Goal: Navigation & Orientation: Locate item on page

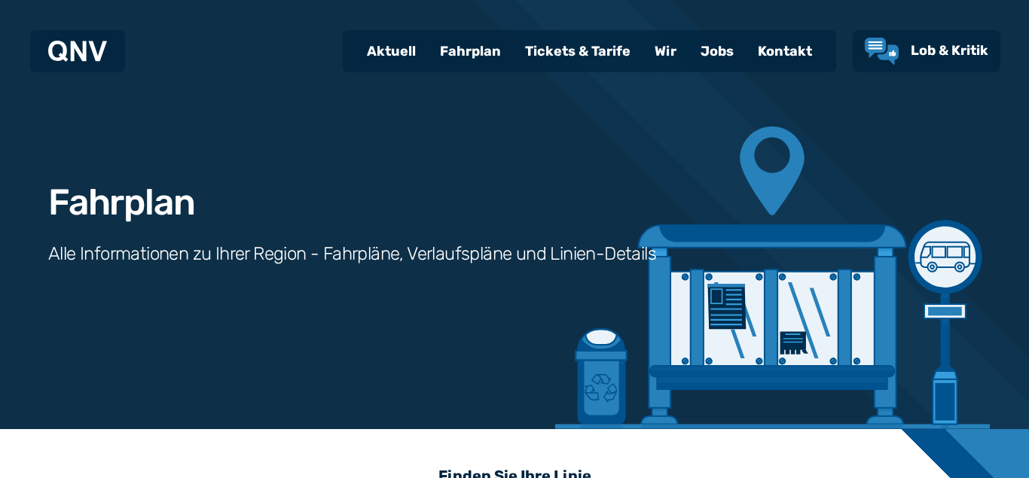
scroll to position [561, 0]
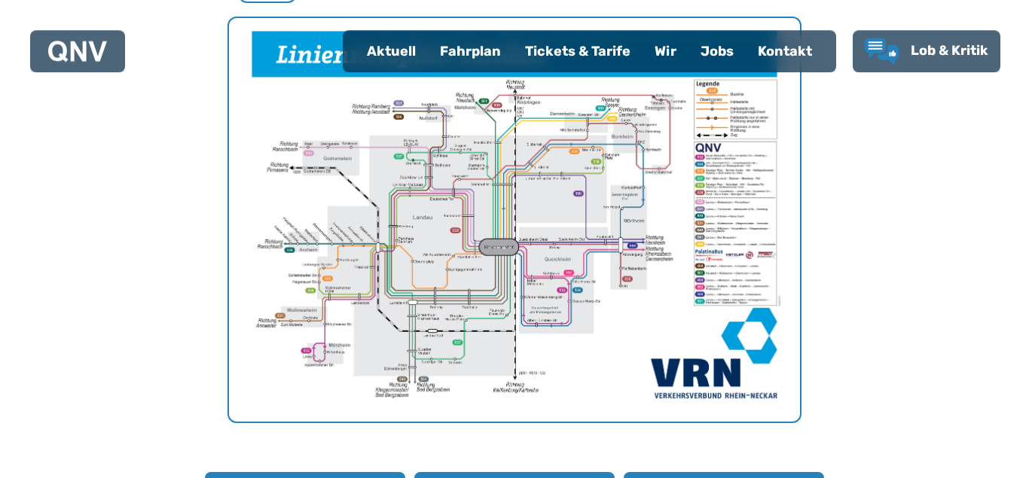
click at [696, 228] on img "1 von 1" at bounding box center [514, 220] width 571 height 404
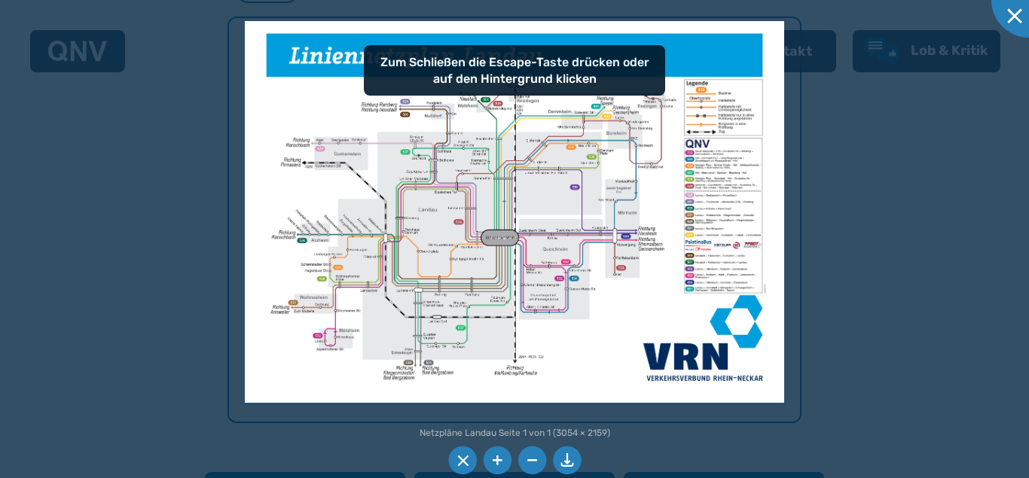
click at [578, 245] on img at bounding box center [515, 212] width 540 height 382
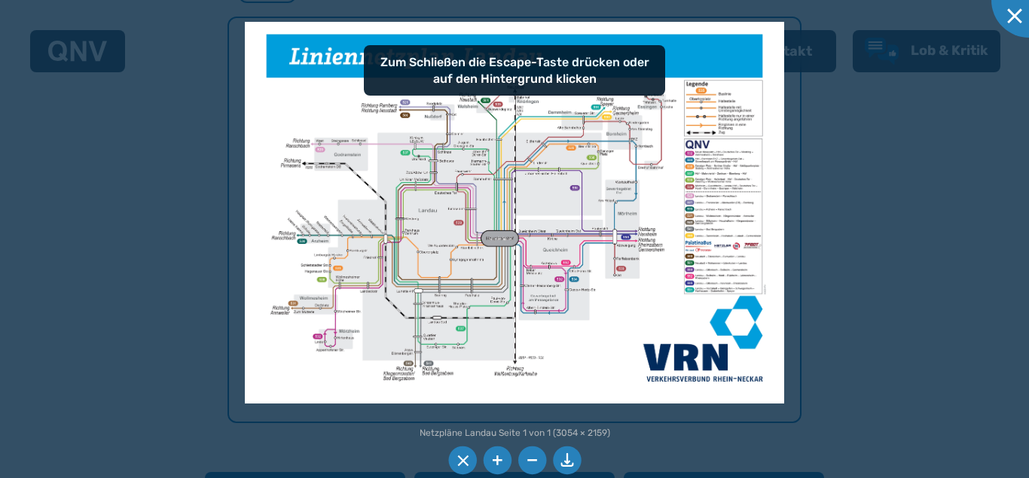
click at [578, 245] on img at bounding box center [515, 213] width 540 height 382
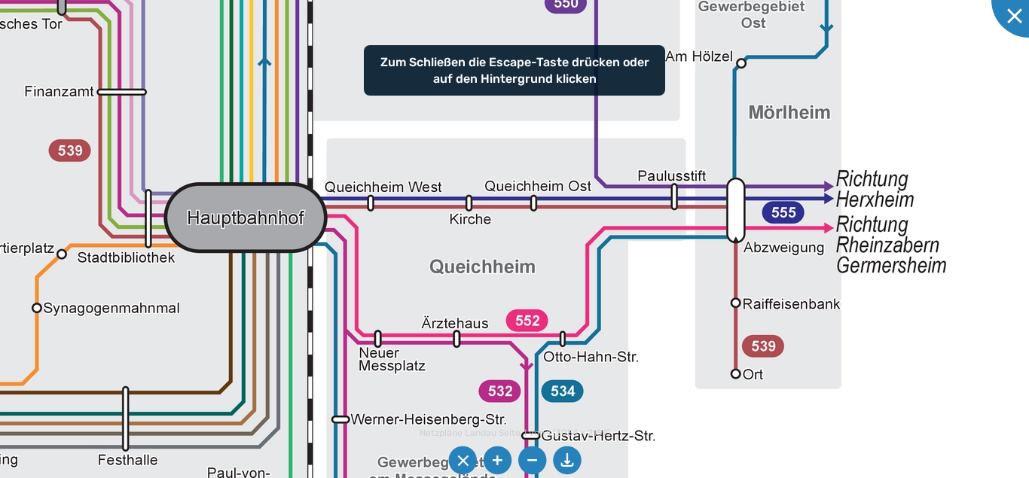
click at [579, 242] on img at bounding box center [308, 108] width 2301 height 1627
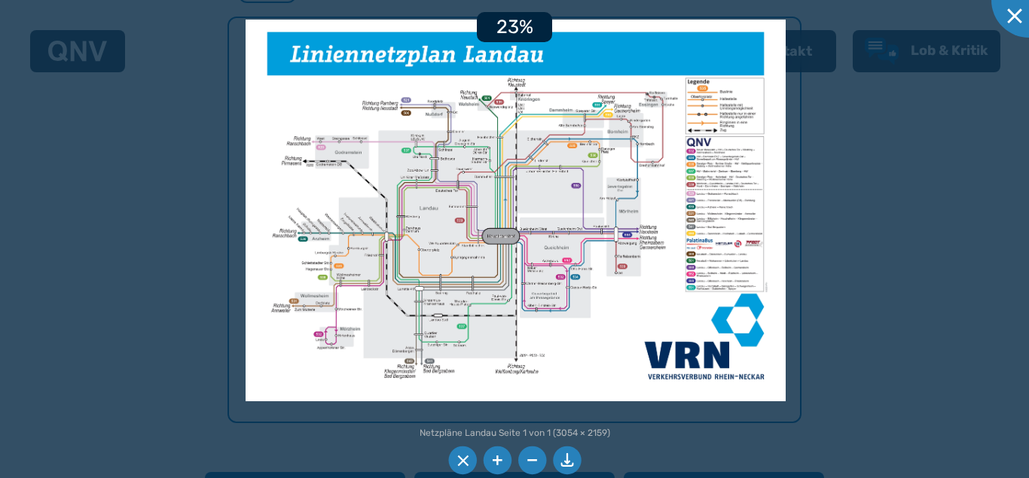
click at [579, 243] on img at bounding box center [516, 211] width 540 height 382
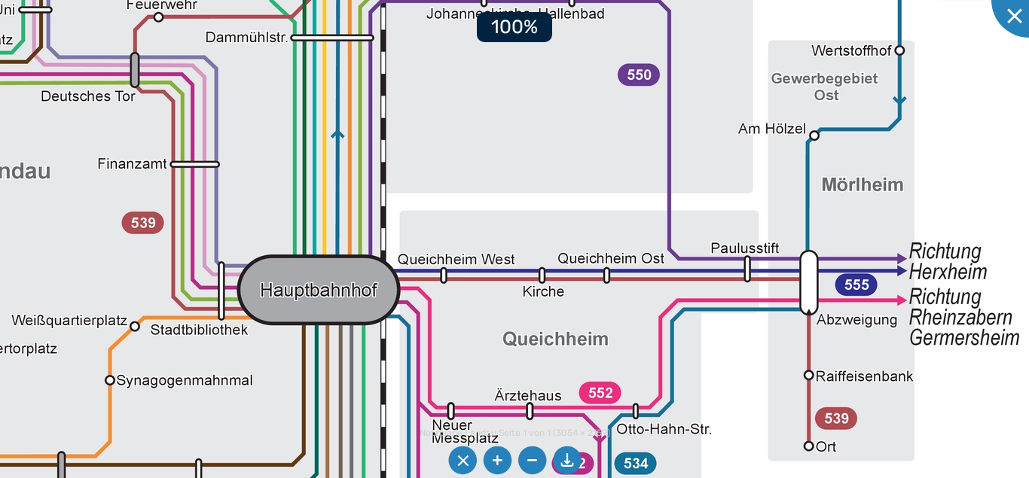
click at [608, 278] on img at bounding box center [381, 180] width 2301 height 1627
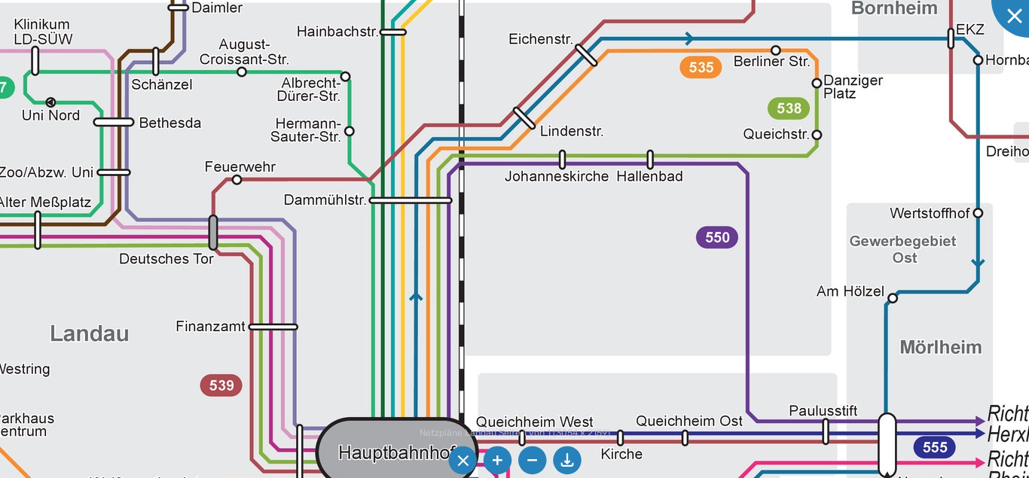
click at [477, 299] on img at bounding box center [459, 343] width 2301 height 1627
click at [381, 261] on img at bounding box center [459, 343] width 2301 height 1627
click at [381, 258] on img at bounding box center [459, 343] width 2301 height 1627
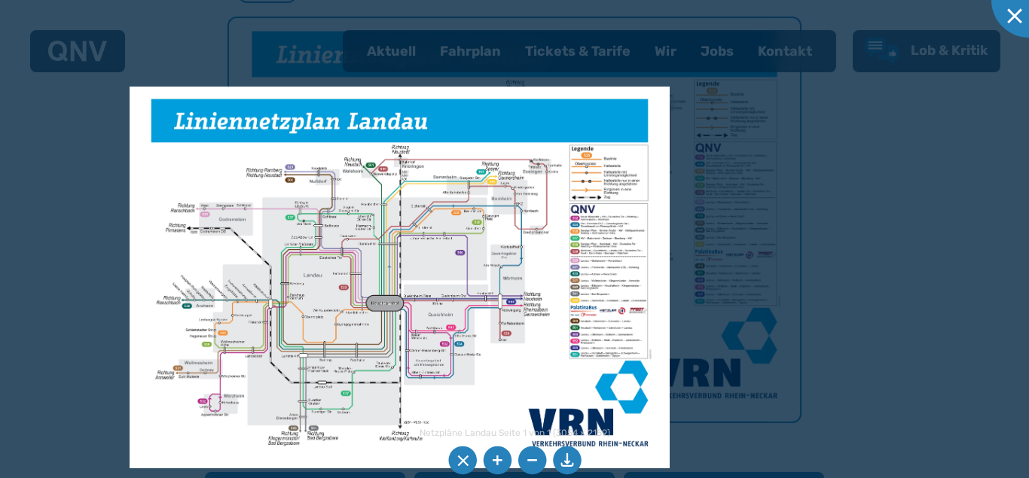
click at [611, 266] on img at bounding box center [400, 278] width 540 height 382
click at [611, 265] on img at bounding box center [400, 278] width 540 height 382
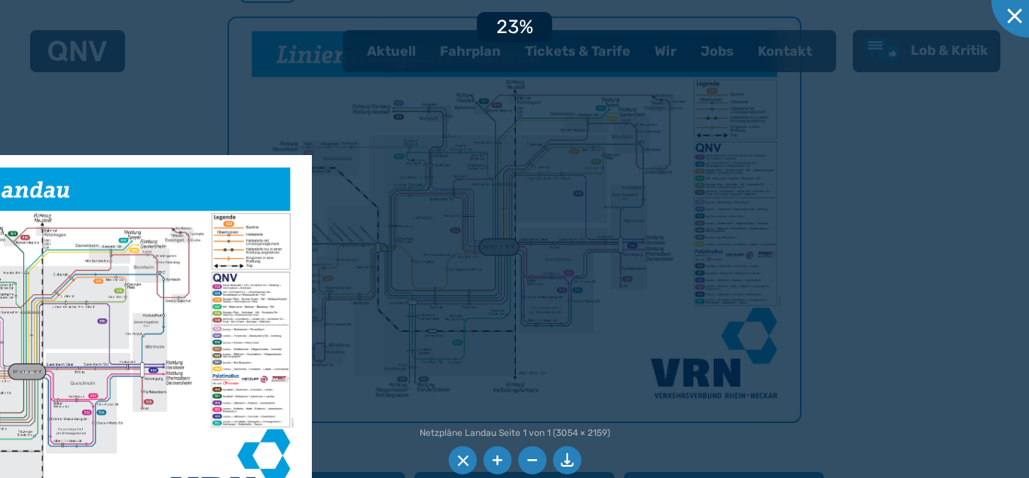
click at [78, 322] on img at bounding box center [42, 346] width 540 height 382
click at [78, 321] on img at bounding box center [42, 346] width 540 height 382
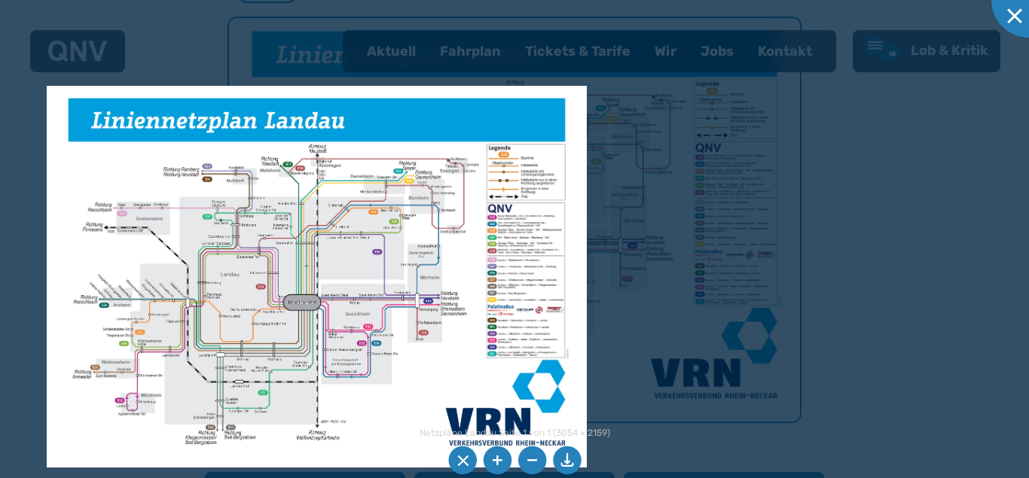
click at [531, 232] on img at bounding box center [317, 277] width 540 height 382
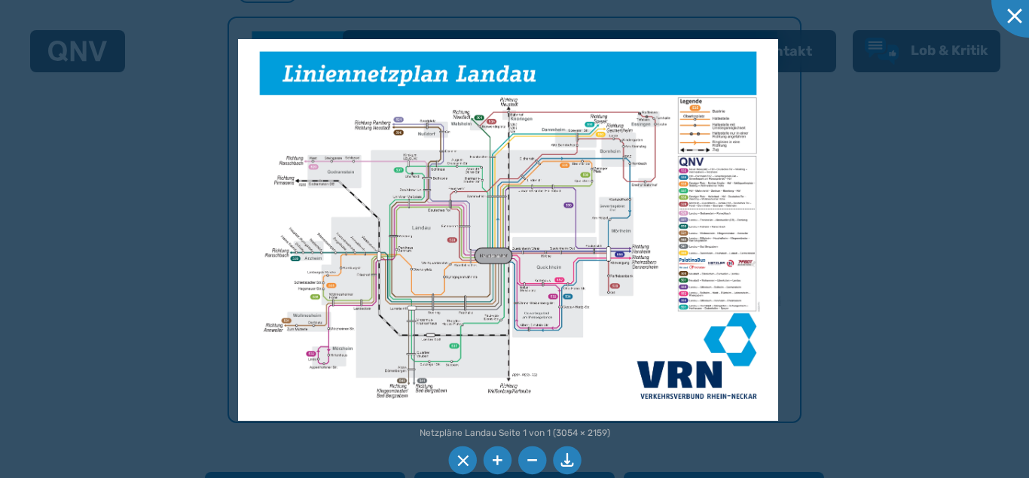
click at [475, 248] on img at bounding box center [508, 230] width 540 height 382
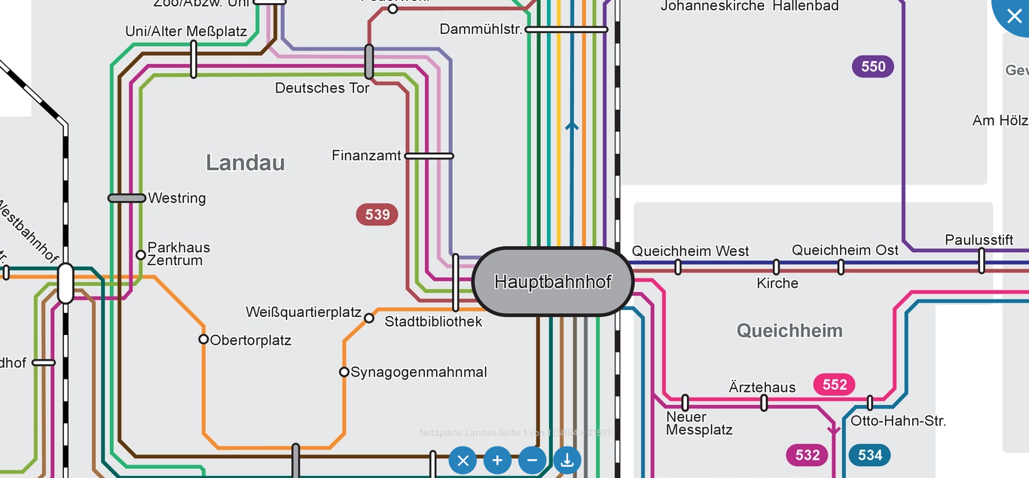
click at [590, 171] on img at bounding box center [615, 172] width 2301 height 1627
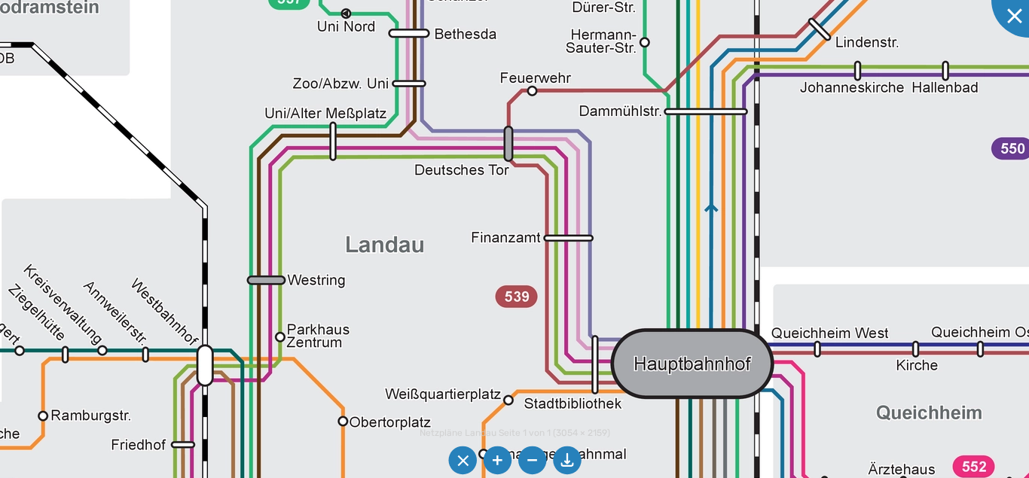
click at [347, 292] on img at bounding box center [754, 254] width 2301 height 1627
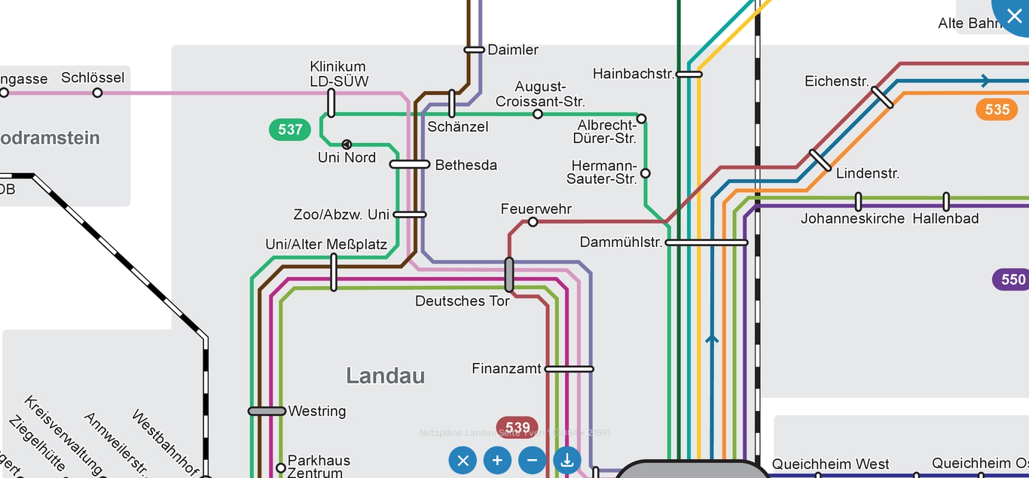
click at [394, 170] on img at bounding box center [755, 385] width 2301 height 1627
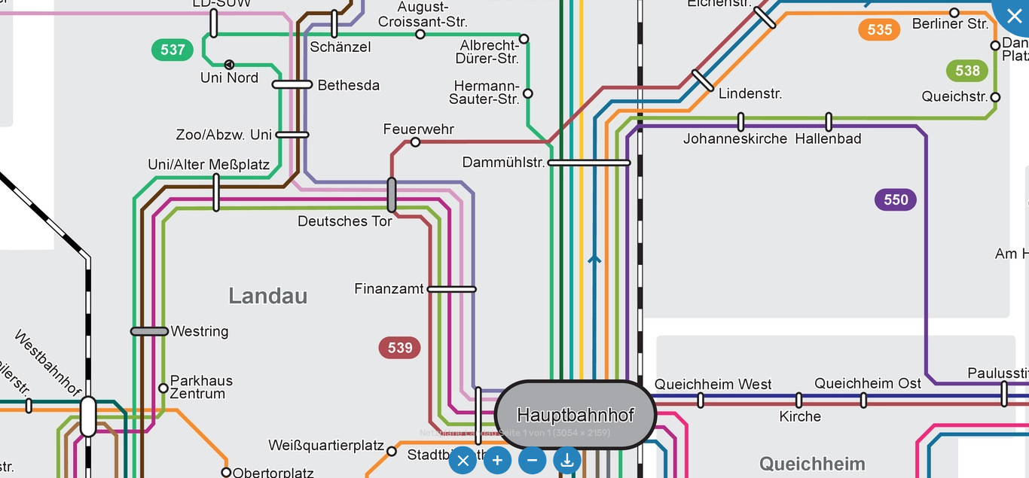
click at [419, 79] on img at bounding box center [638, 305] width 2301 height 1627
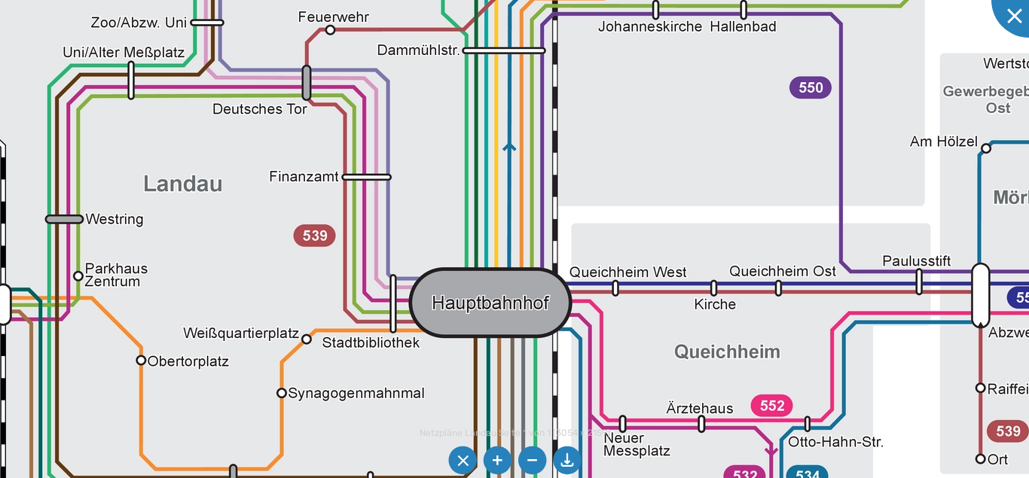
click at [521, 188] on img at bounding box center [553, 193] width 2301 height 1627
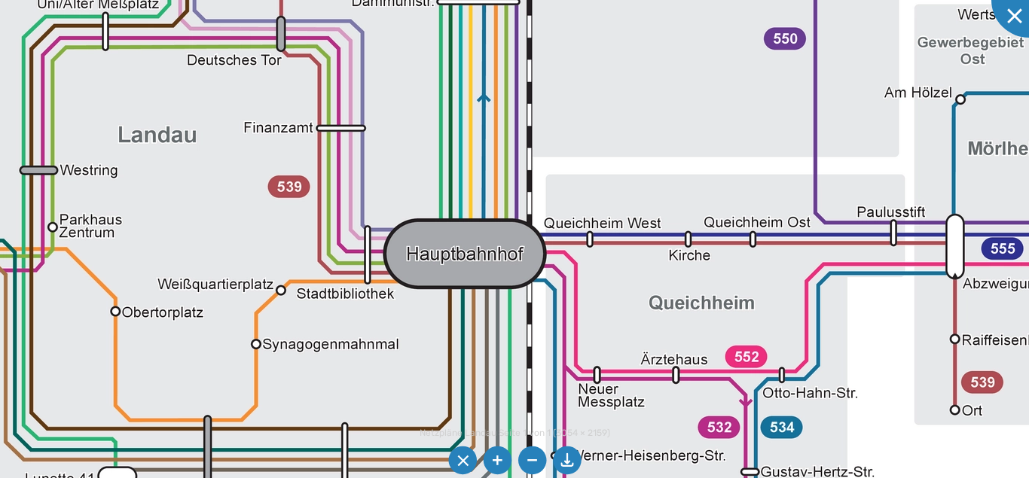
click at [571, 206] on img at bounding box center [527, 144] width 2301 height 1627
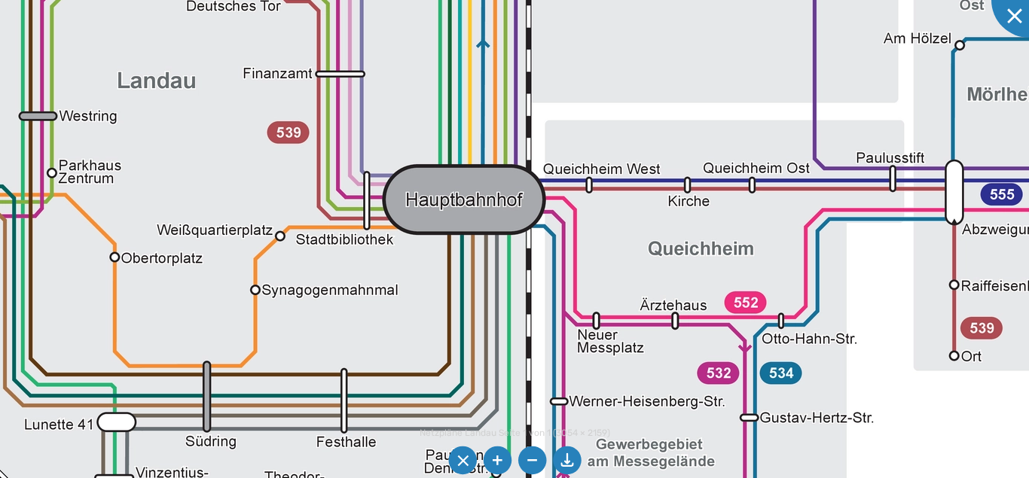
click at [521, 77] on img at bounding box center [526, 90] width 2301 height 1627
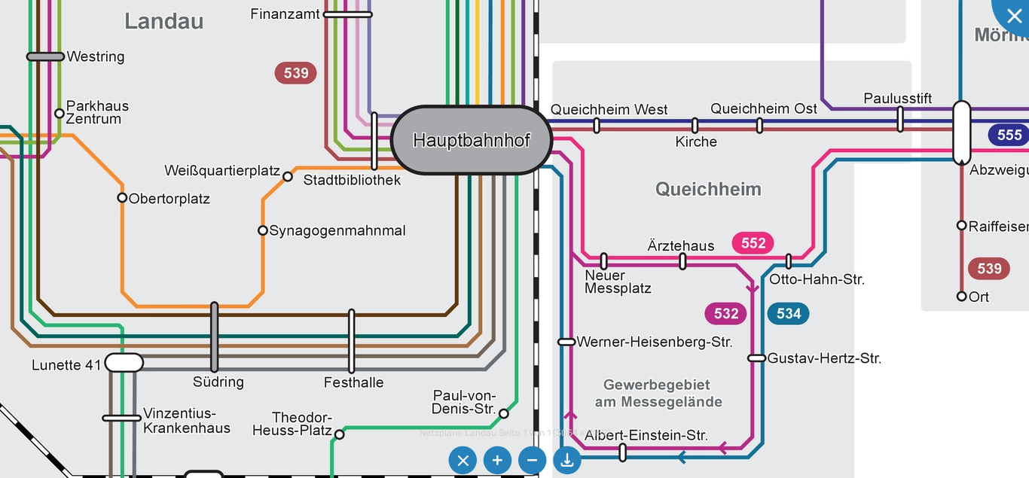
click at [483, 38] on img at bounding box center [534, 30] width 2301 height 1627
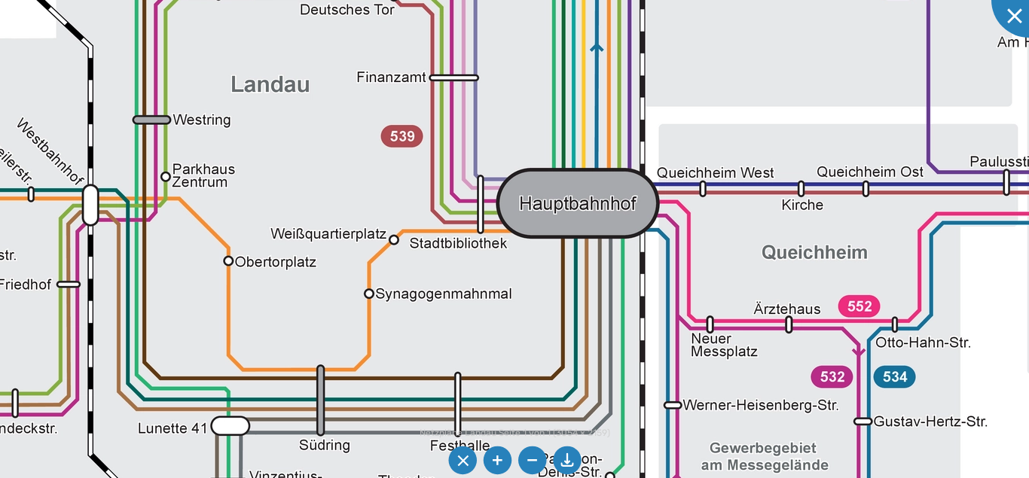
click at [466, 254] on img at bounding box center [640, 93] width 2301 height 1627
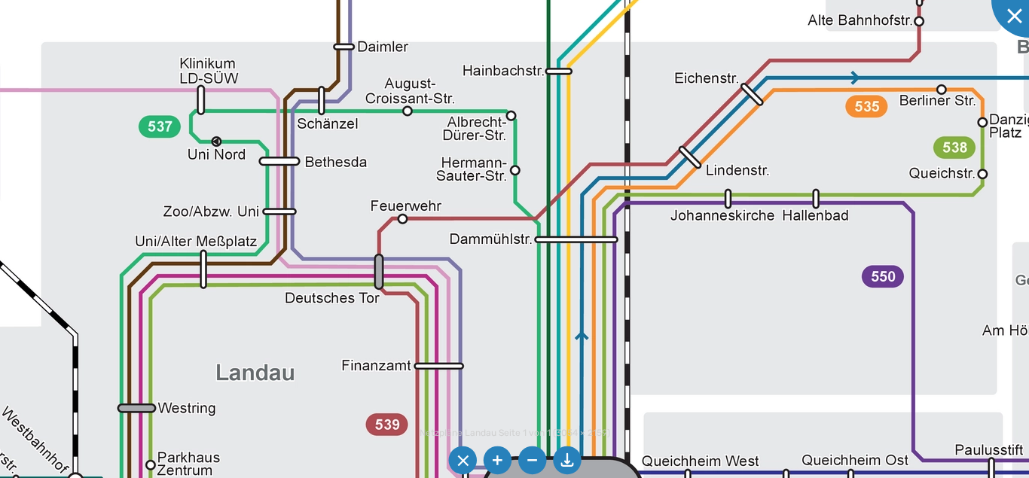
click at [527, 391] on img at bounding box center [625, 382] width 2301 height 1627
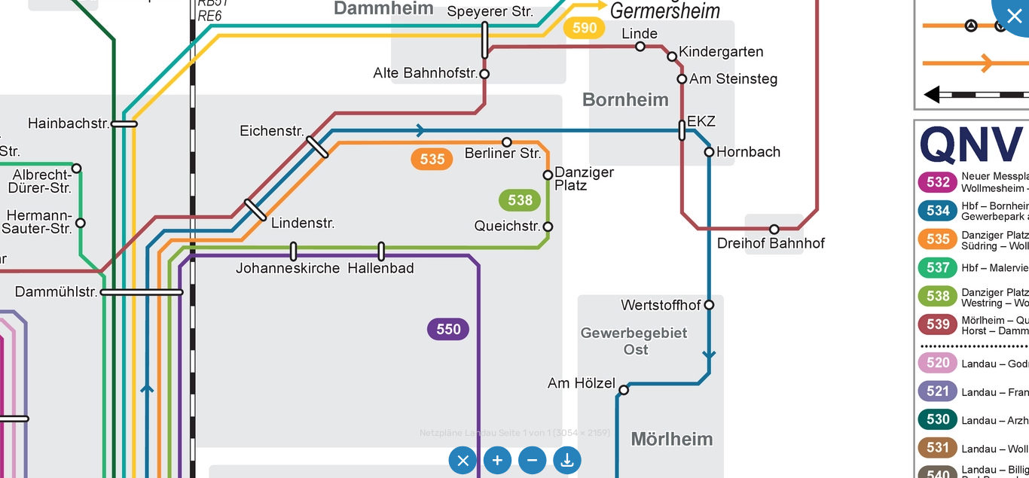
click at [666, 88] on img at bounding box center [190, 435] width 2301 height 1627
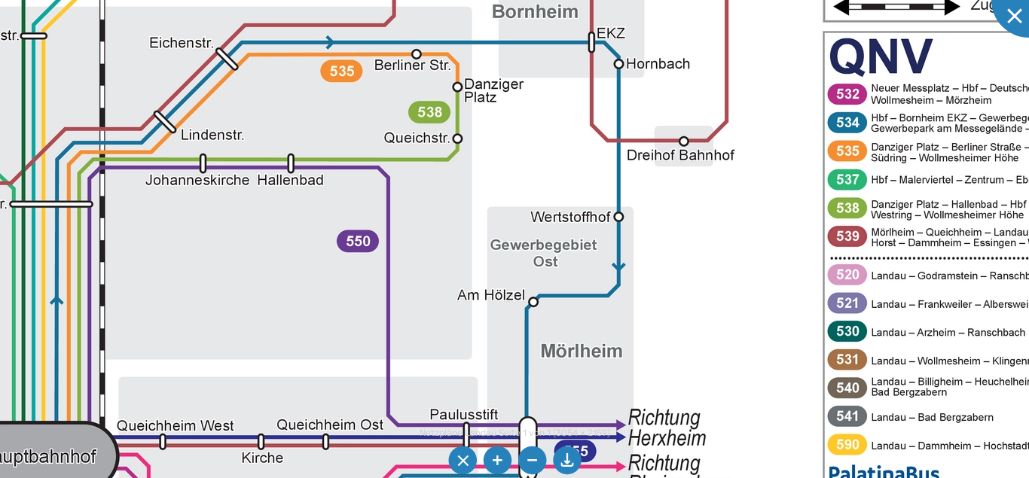
click at [572, 74] on img at bounding box center [100, 347] width 2301 height 1627
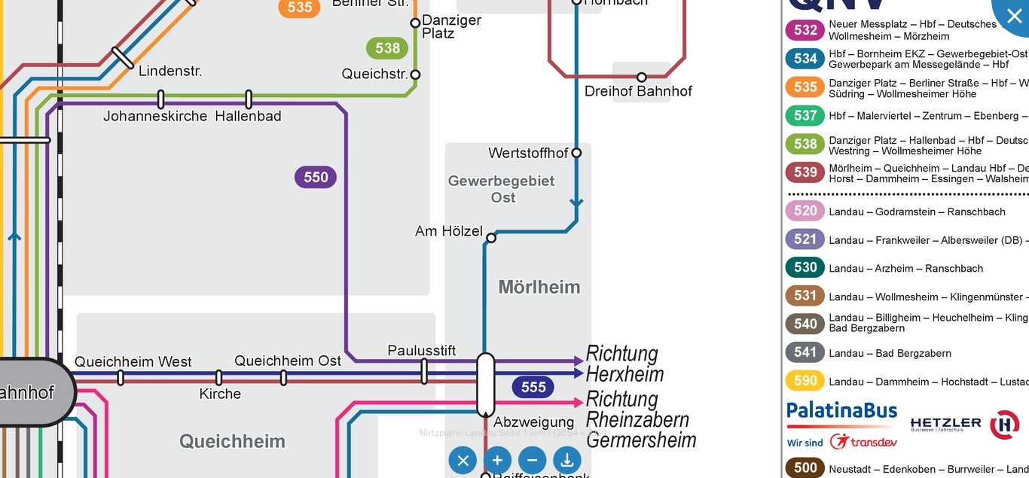
click at [562, 164] on img at bounding box center [58, 283] width 2301 height 1627
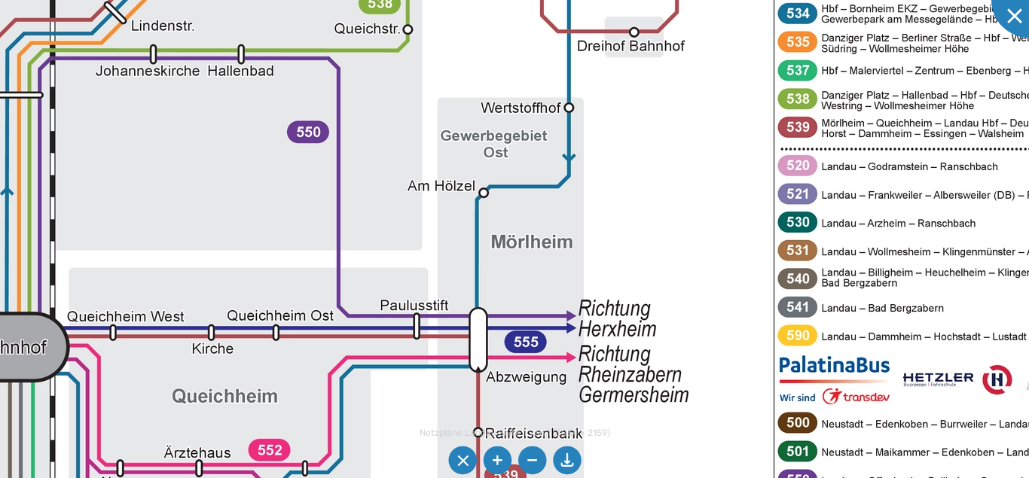
click at [576, 209] on img at bounding box center [50, 237] width 2301 height 1627
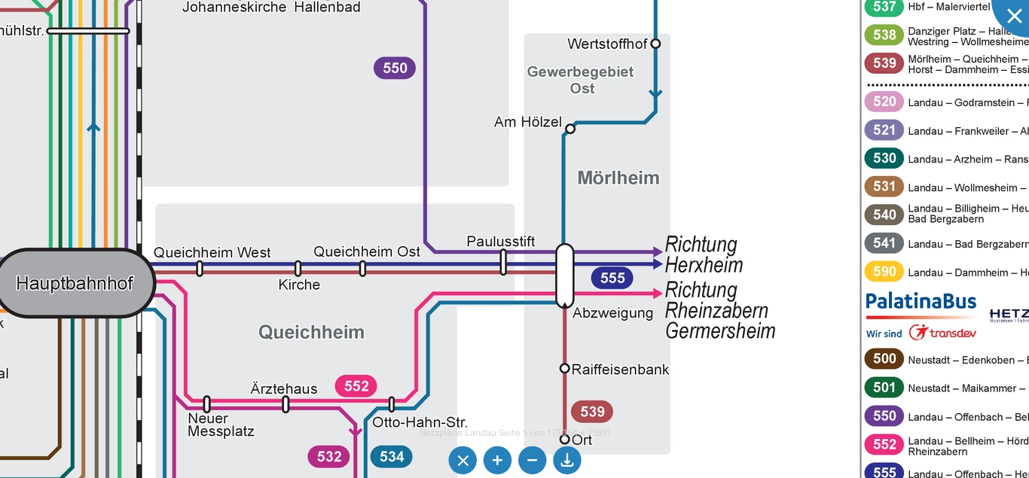
click at [508, 307] on img at bounding box center [137, 173] width 2301 height 1627
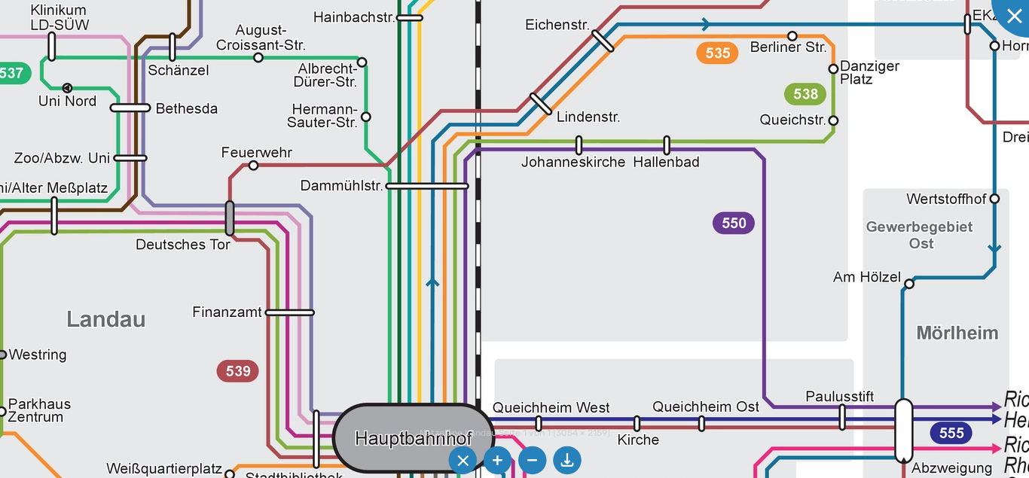
click at [623, 465] on img at bounding box center [476, 329] width 2301 height 1627
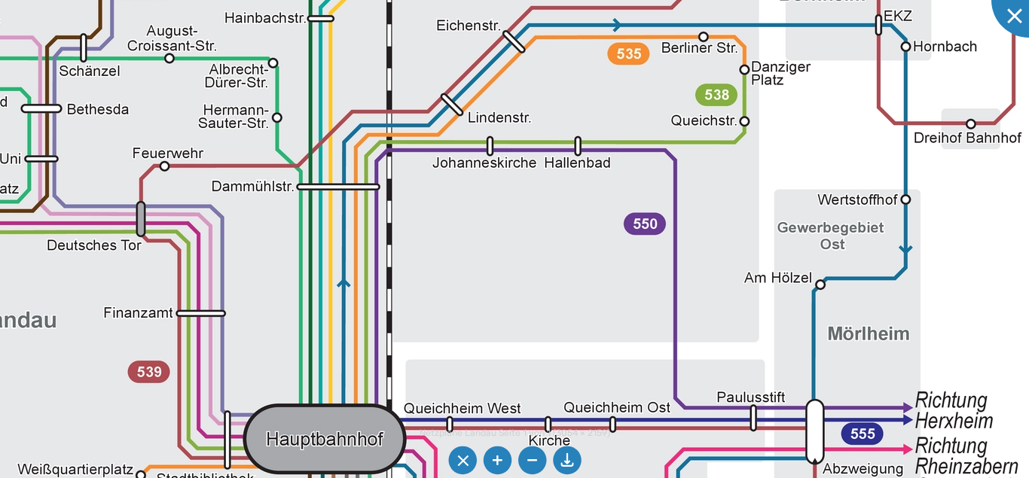
click at [399, 243] on img at bounding box center [387, 329] width 2301 height 1627
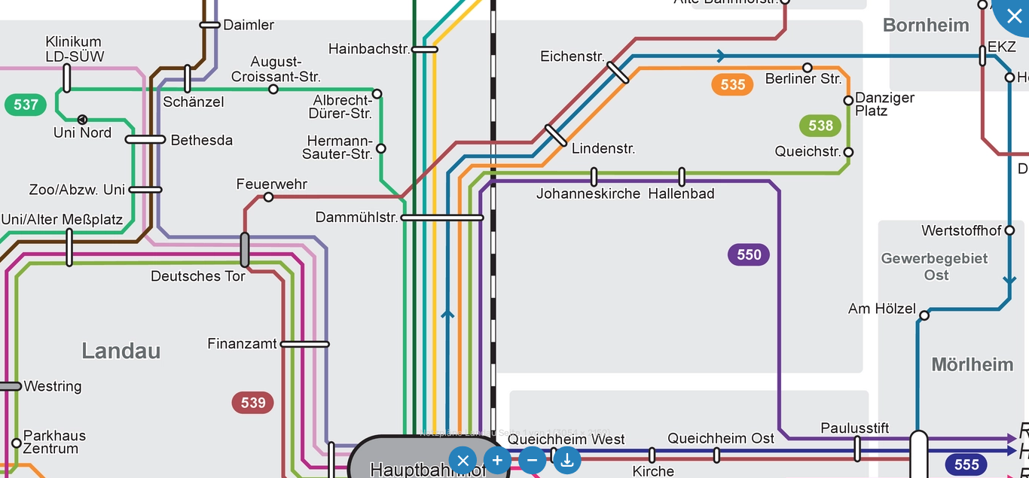
click at [271, 211] on img at bounding box center [491, 360] width 2301 height 1627
